Goal: Find specific page/section: Find specific page/section

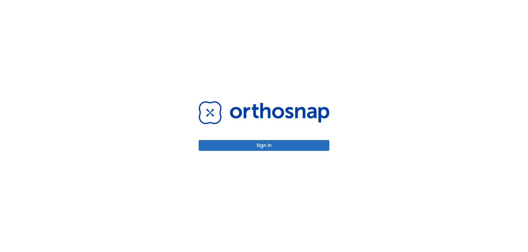
click at [243, 146] on button "Sign in" at bounding box center [264, 145] width 131 height 11
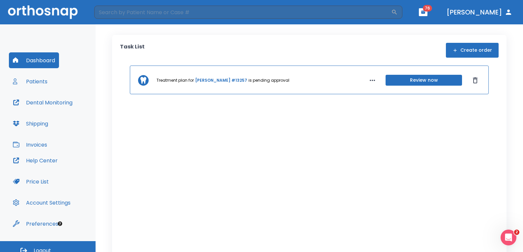
click at [62, 80] on div "Dashboard Patients Dental Monitoring Shipping Invoices" at bounding box center [48, 102] width 78 height 100
click at [20, 80] on button "Patients" at bounding box center [30, 82] width 43 height 16
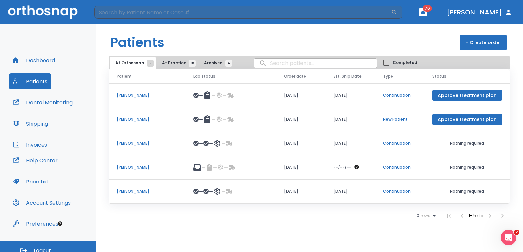
click at [130, 95] on p "[PERSON_NAME]" at bounding box center [147, 95] width 61 height 6
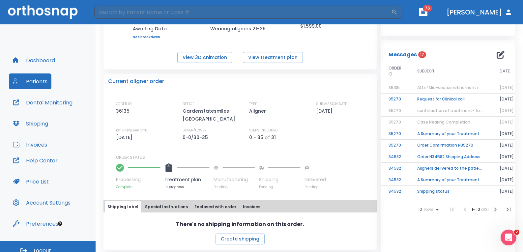
scroll to position [99, 0]
